Goal: Transaction & Acquisition: Purchase product/service

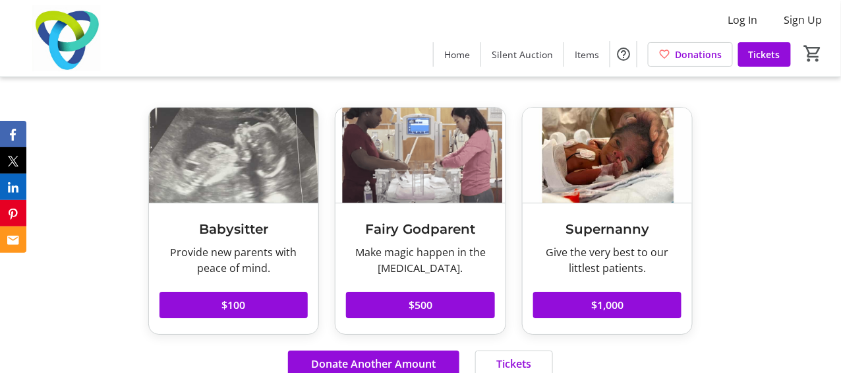
scroll to position [1044, 0]
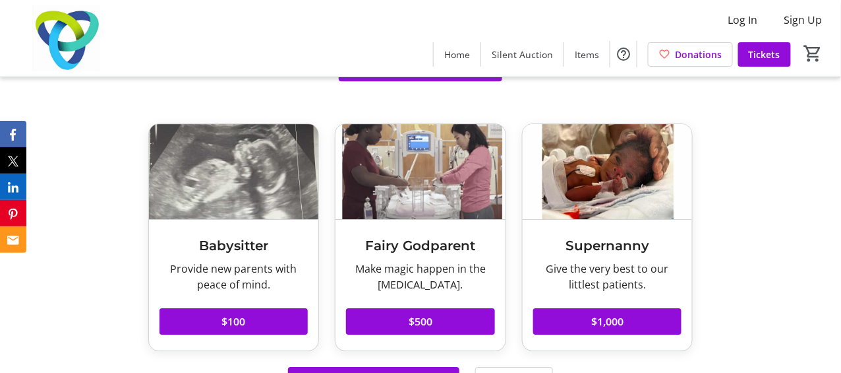
click at [393, 76] on span "Enter Auction to See More" at bounding box center [421, 68] width 132 height 16
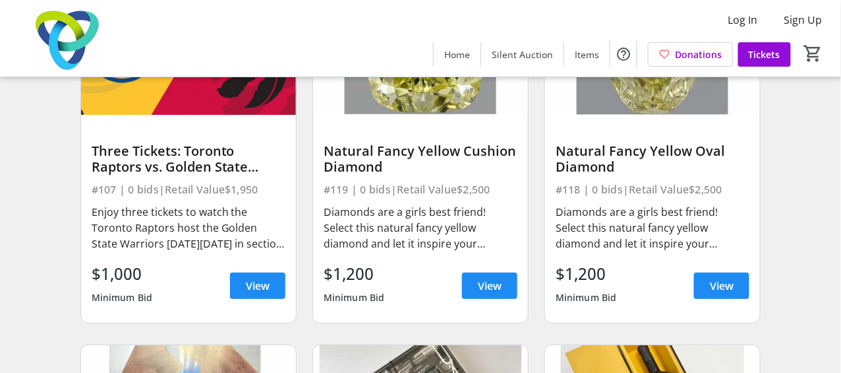
scroll to position [1187, 0]
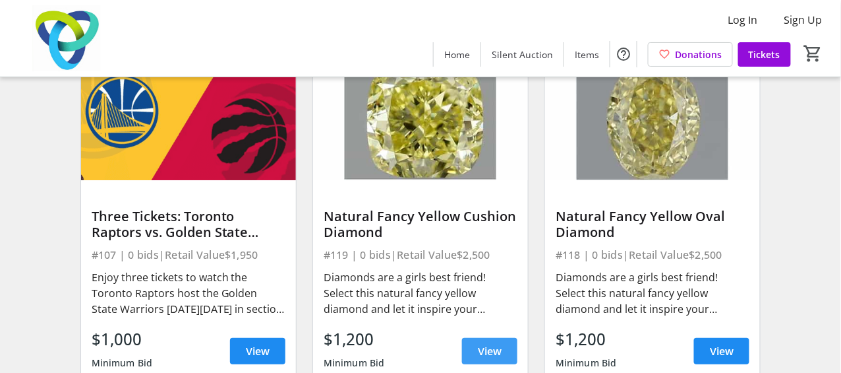
click at [491, 358] on span "View" at bounding box center [490, 351] width 24 height 16
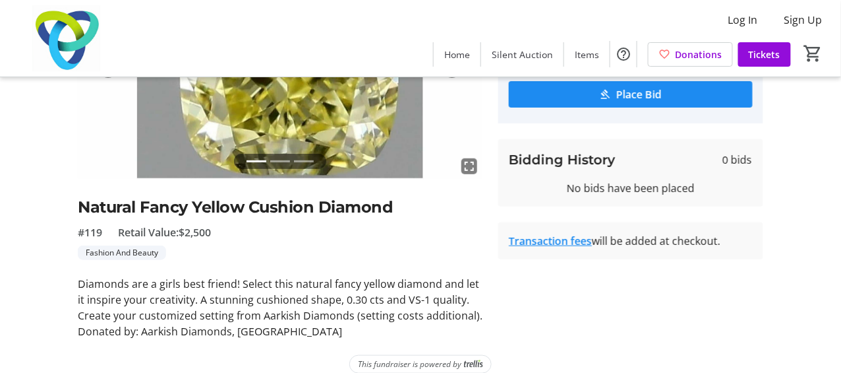
scroll to position [189, 0]
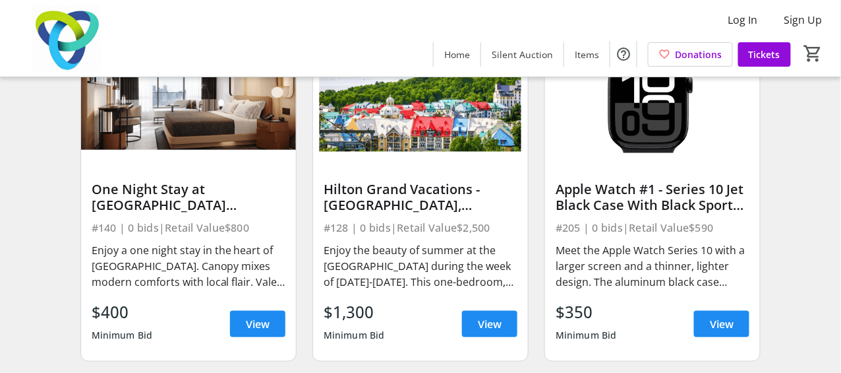
scroll to position [3033, 0]
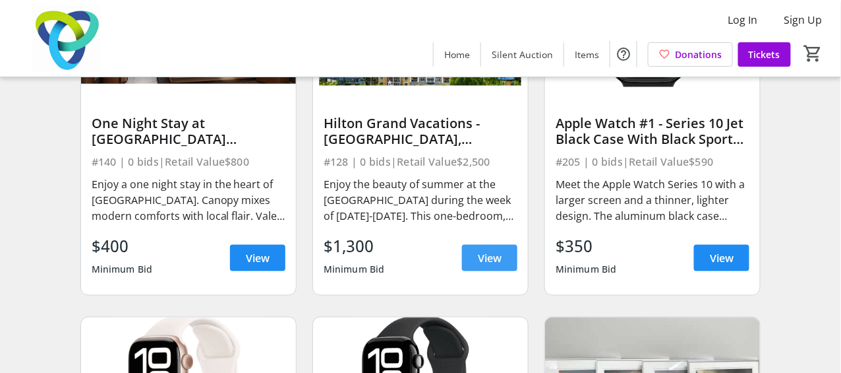
click at [488, 266] on span "View" at bounding box center [490, 258] width 24 height 16
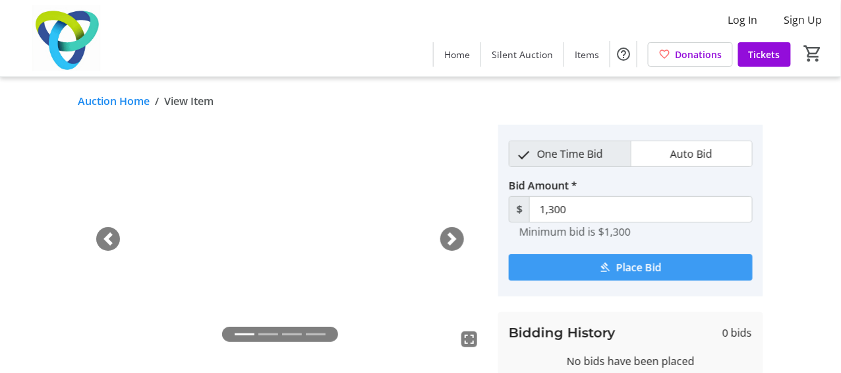
click at [632, 265] on span "Place Bid" at bounding box center [638, 267] width 45 height 16
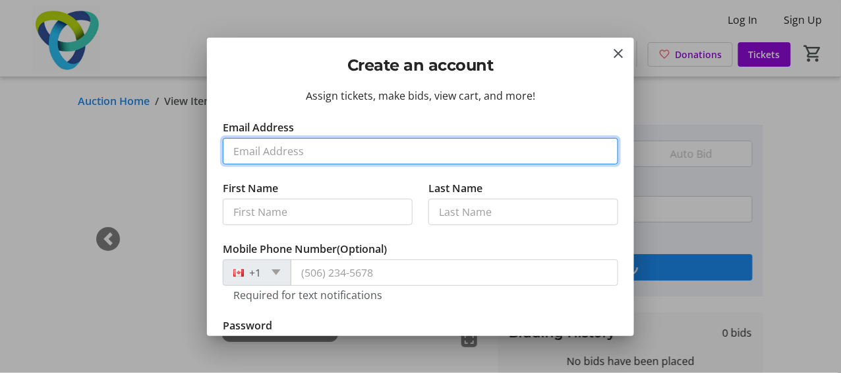
click at [266, 152] on input "Email Address" at bounding box center [421, 151] width 396 height 26
type input "[EMAIL_ADDRESS][DOMAIN_NAME]"
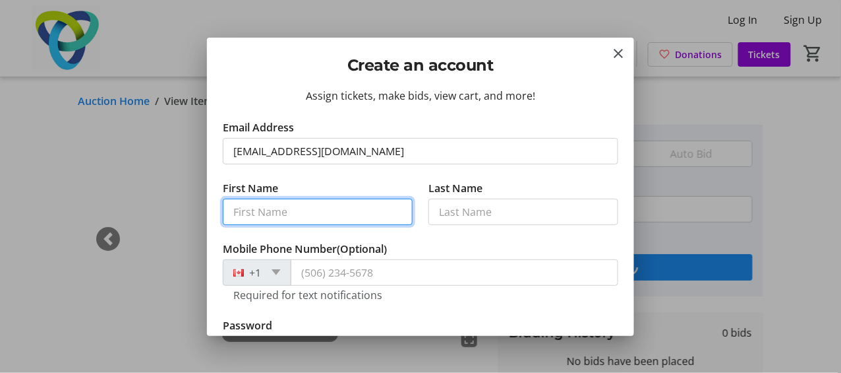
type input "[PERSON_NAME]"
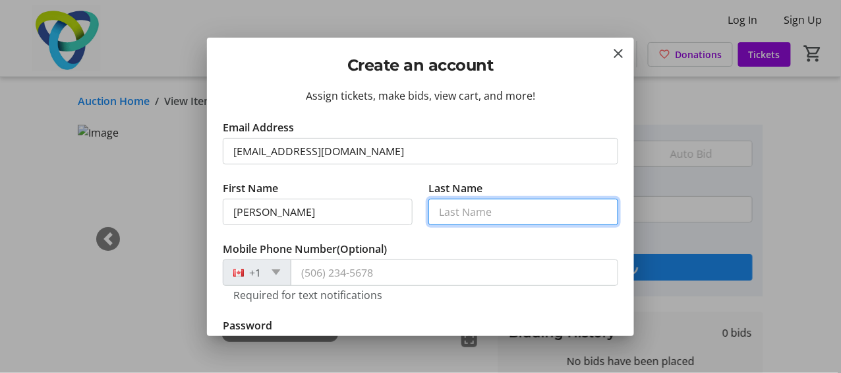
type input "[PERSON_NAME]"
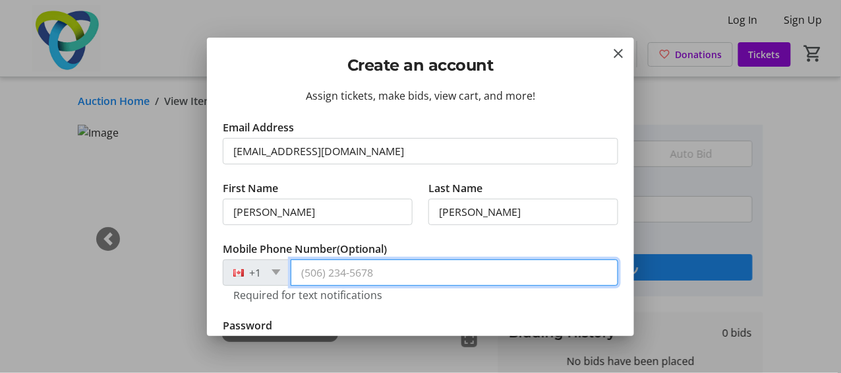
type input "[PHONE_NUMBER]"
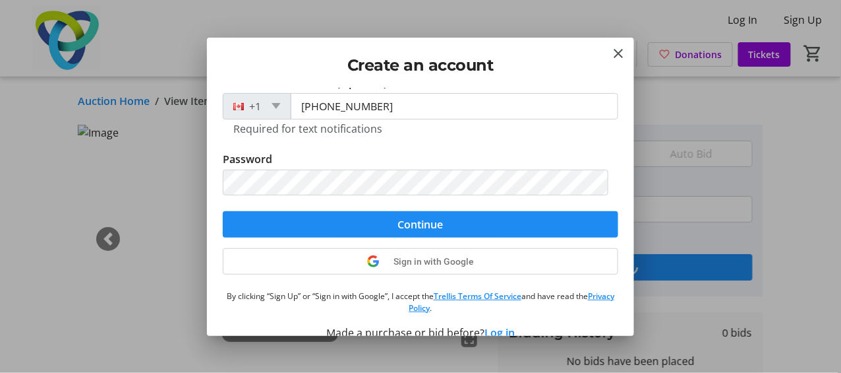
scroll to position [185, 0]
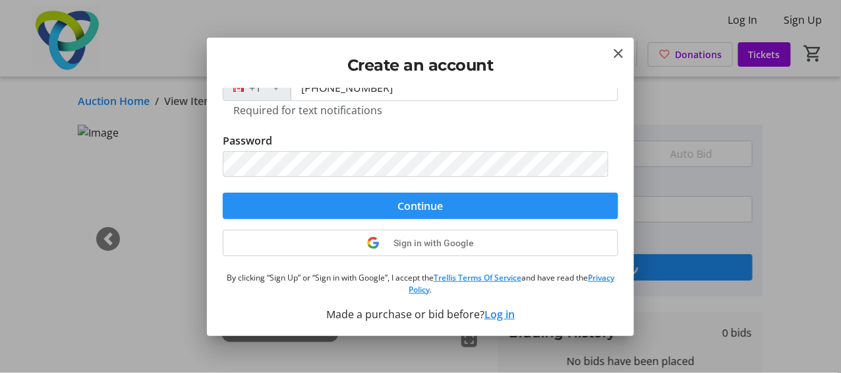
click at [400, 206] on form "Email Address [EMAIL_ADDRESS][DOMAIN_NAME] First Name [PERSON_NAME] Last Name […" at bounding box center [421, 77] width 396 height 284
click at [392, 207] on span "submit" at bounding box center [421, 206] width 396 height 32
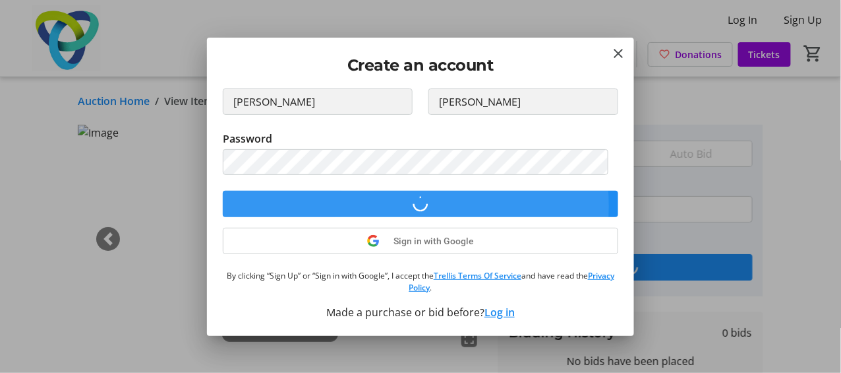
scroll to position [108, 0]
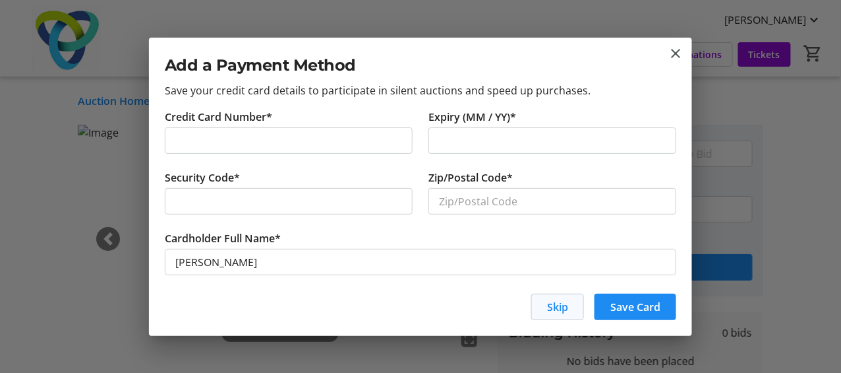
click at [574, 307] on span "button" at bounding box center [557, 307] width 51 height 32
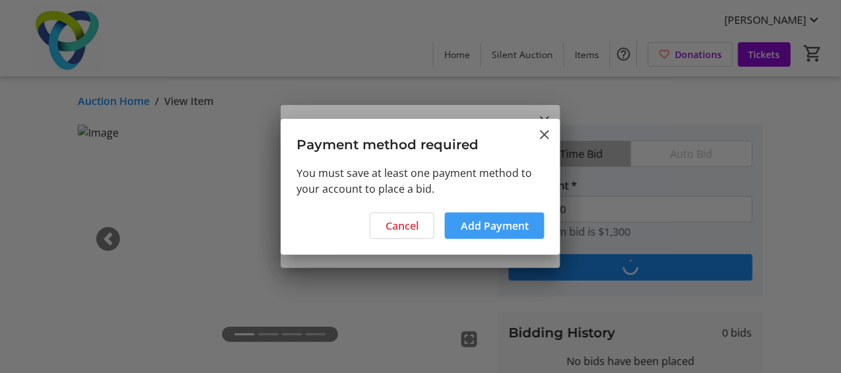
click at [467, 223] on span "Add Payment" at bounding box center [495, 226] width 68 height 16
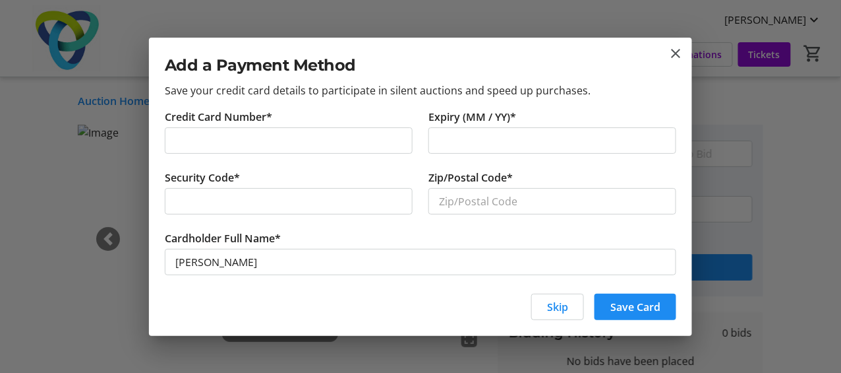
click at [673, 181] on div "Zip/Postal Code*" at bounding box center [553, 199] width 264 height 61
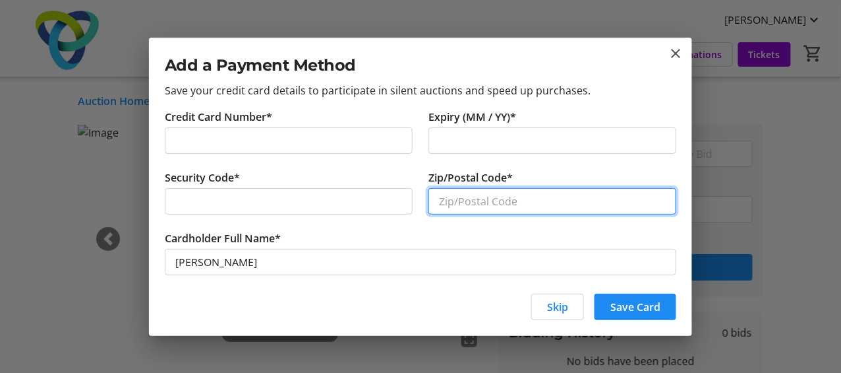
click at [516, 202] on input "Zip/Postal Code*" at bounding box center [553, 201] width 248 height 26
type input "M5B 2C2"
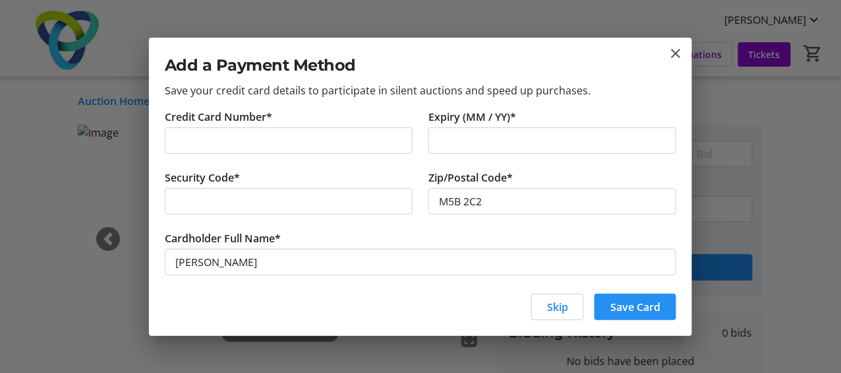
click at [619, 312] on span "Save Card" at bounding box center [636, 307] width 50 height 16
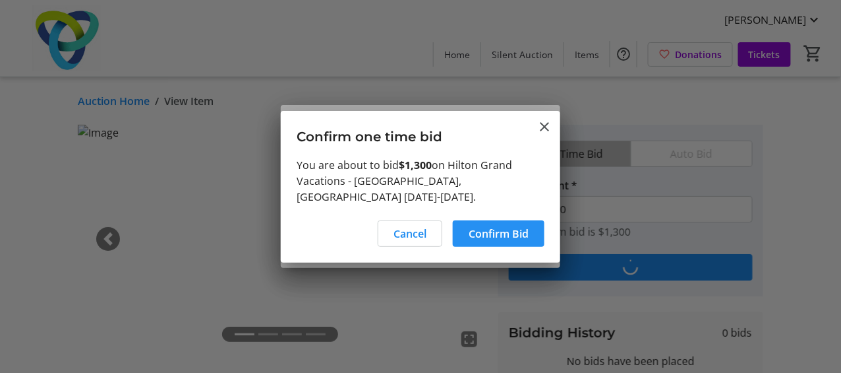
click at [498, 226] on span "Confirm Bid" at bounding box center [499, 233] width 60 height 16
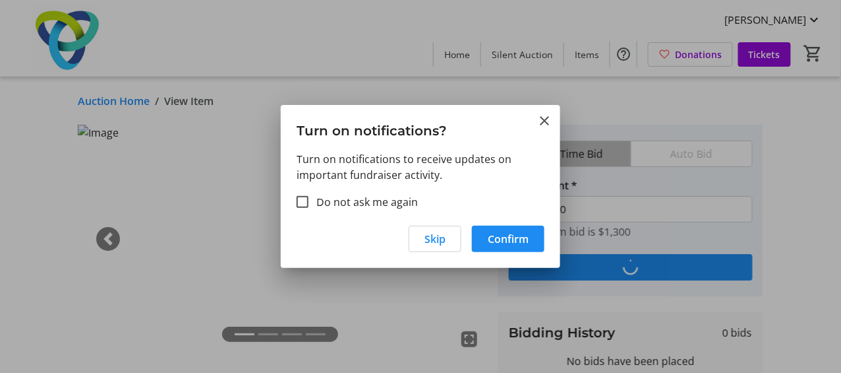
type input "1,400"
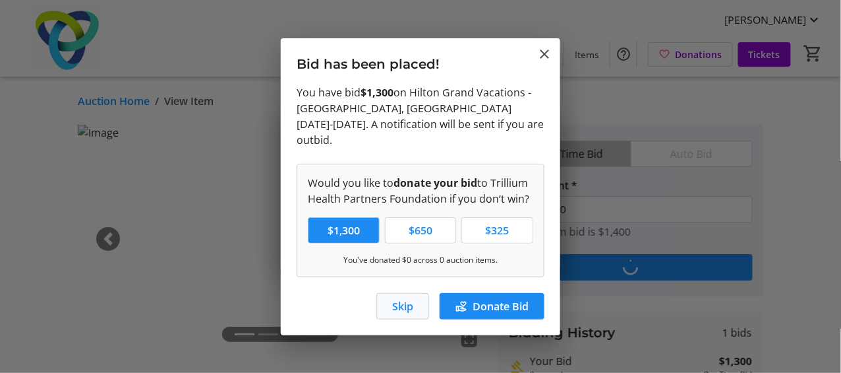
click at [396, 298] on span "Skip" at bounding box center [402, 306] width 21 height 16
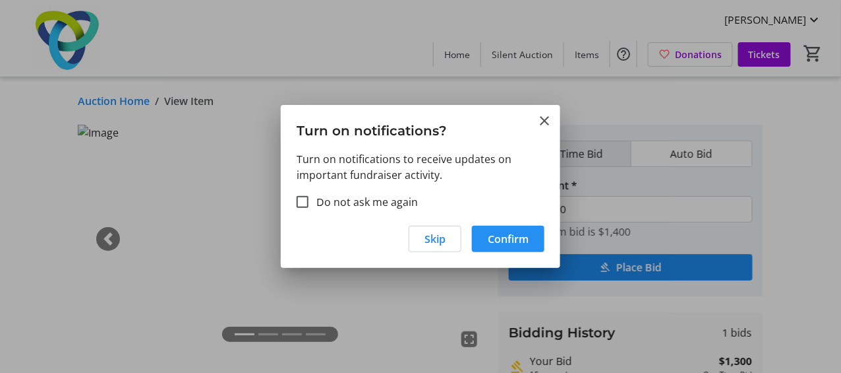
click at [489, 235] on span "Confirm" at bounding box center [508, 239] width 41 height 16
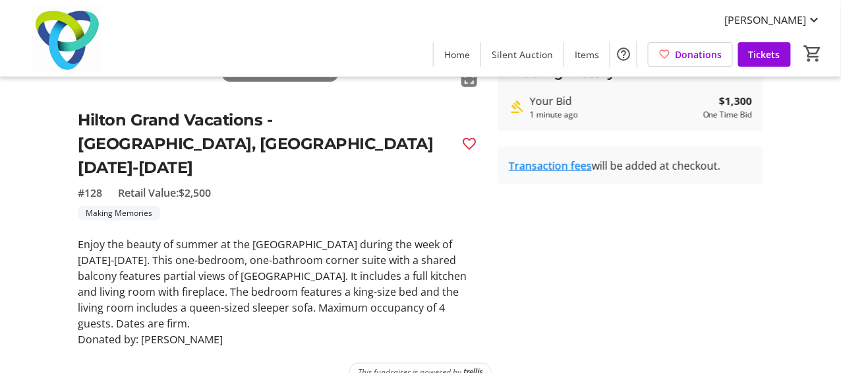
scroll to position [0, 0]
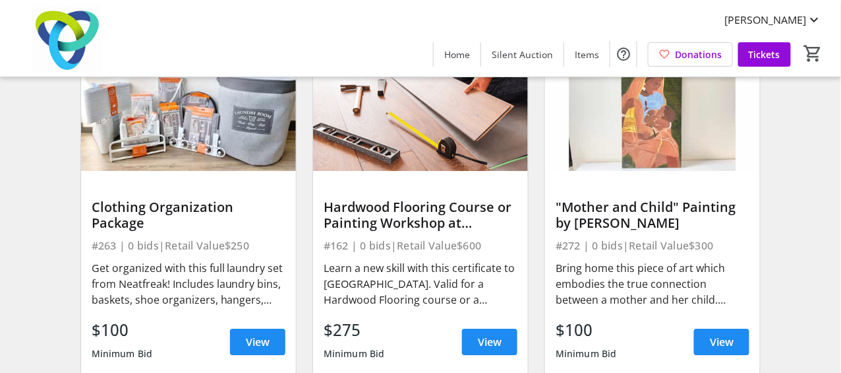
scroll to position [14151, 0]
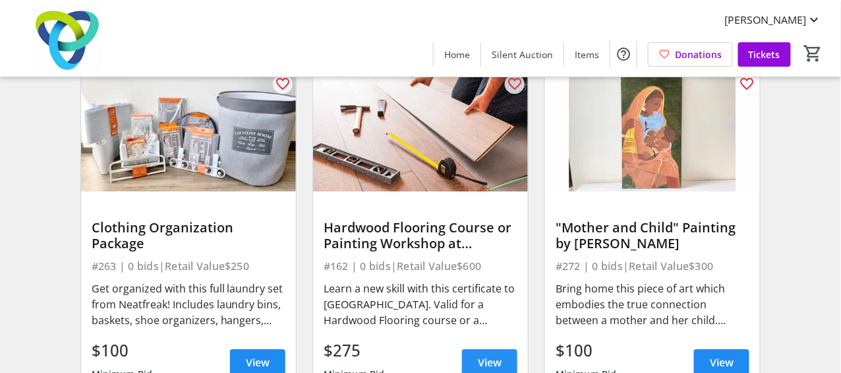
click at [494, 368] on span "View" at bounding box center [490, 362] width 24 height 16
